Goal: Navigation & Orientation: Find specific page/section

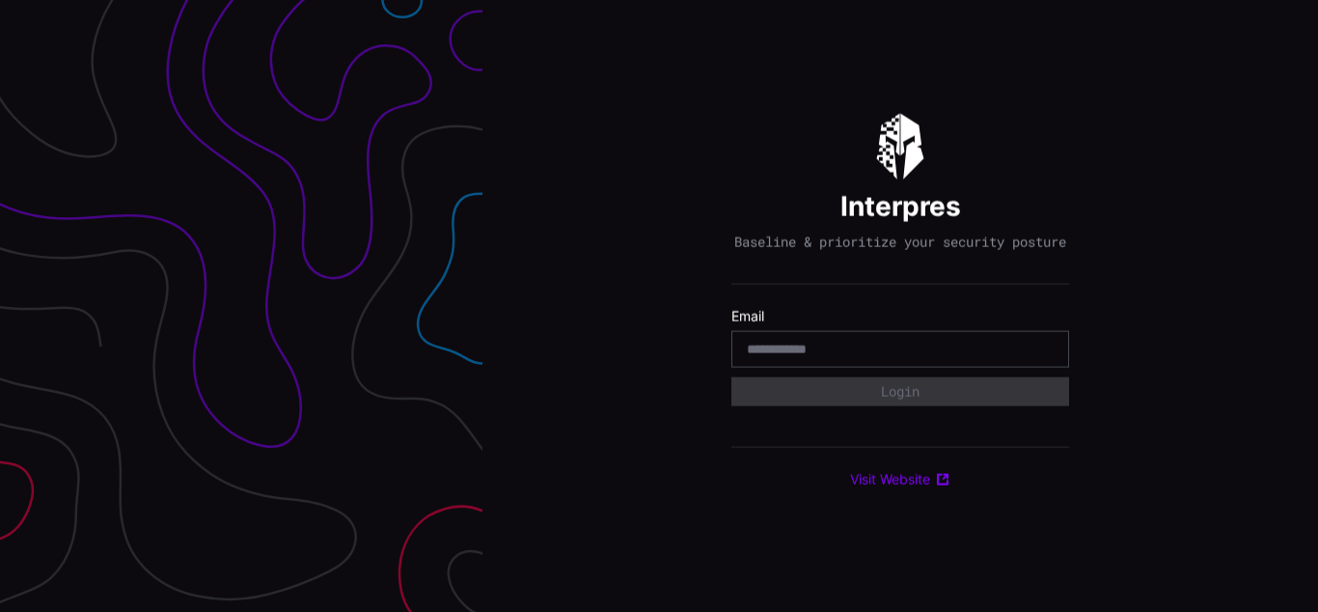
click at [659, 306] on div "Interpres Baseline & prioritize your security posture Email Login Visit Website" at bounding box center [901, 306] width 836 height 612
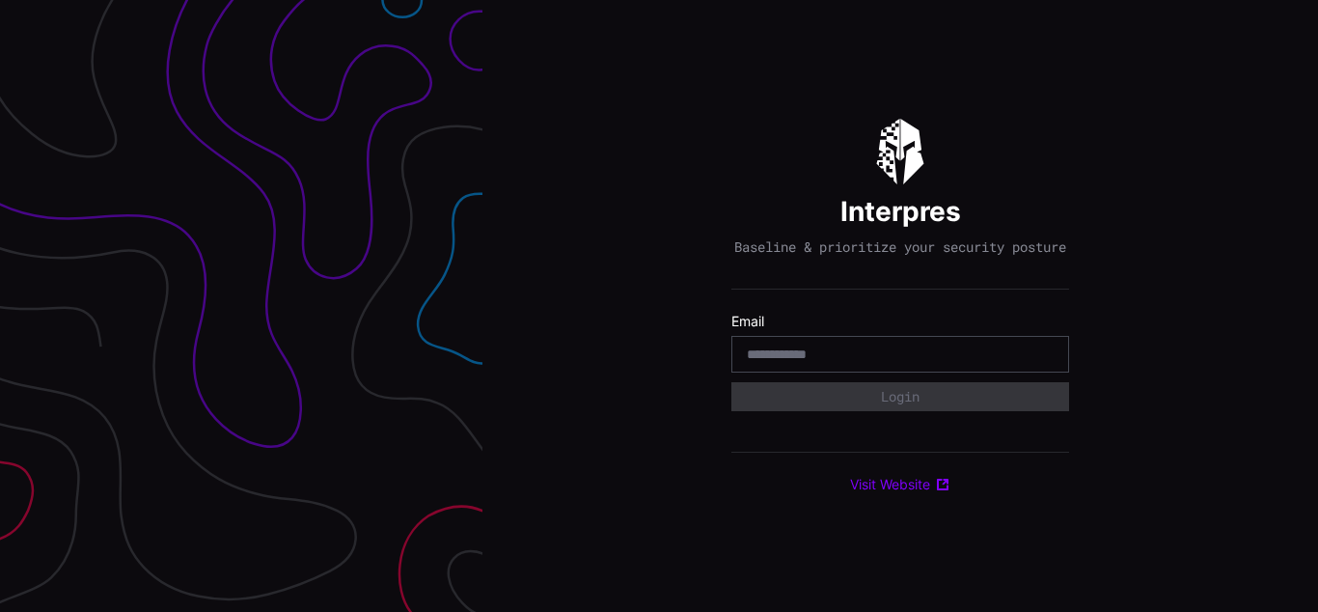
click at [659, 306] on div "Interpres Baseline & prioritize your security posture Email Login Visit Website" at bounding box center [901, 306] width 836 height 612
